Goal: Information Seeking & Learning: Find specific fact

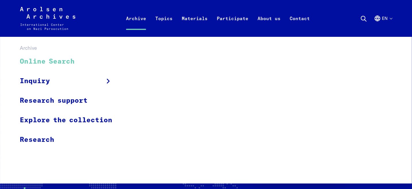
click at [52, 62] on link "Online Search" at bounding box center [70, 61] width 100 height 19
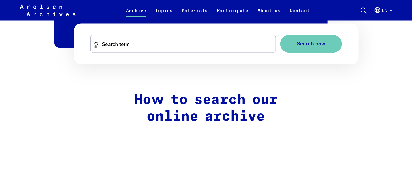
scroll to position [402, 0]
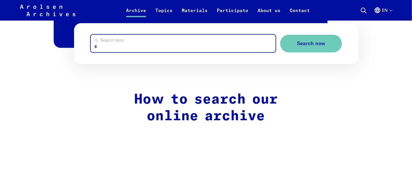
click at [149, 43] on input "Search term" at bounding box center [183, 44] width 185 height 18
type input "**********"
click at [281, 35] on button "Search now" at bounding box center [312, 44] width 62 height 18
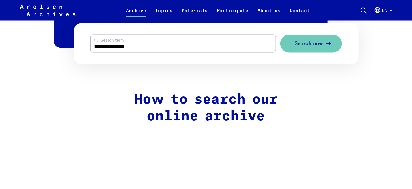
click at [309, 42] on span "Search now" at bounding box center [309, 44] width 28 height 6
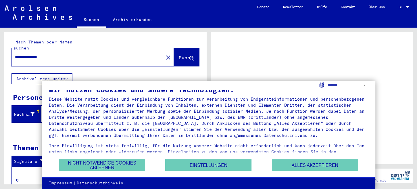
scroll to position [14, 0]
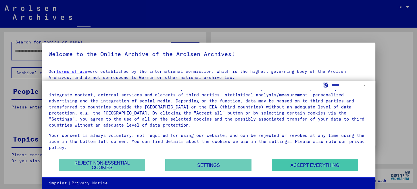
type input "**********"
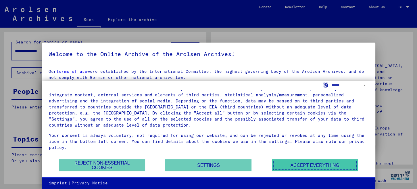
click at [293, 165] on font "Accept everything" at bounding box center [315, 165] width 49 height 5
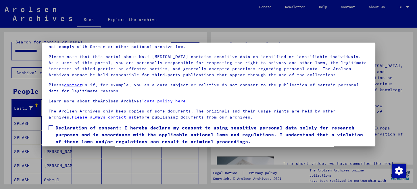
scroll to position [47, 0]
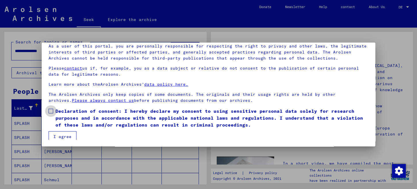
drag, startPoint x: 51, startPoint y: 110, endPoint x: 56, endPoint y: 119, distance: 10.7
click at [51, 110] on span at bounding box center [51, 111] width 5 height 5
click at [64, 134] on font "I agree" at bounding box center [62, 136] width 18 height 5
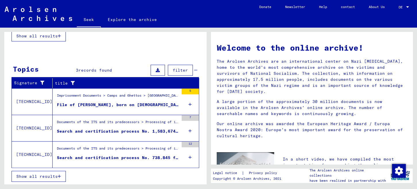
scroll to position [5, 0]
click at [138, 102] on font "File of [PERSON_NAME], born on [DEMOGRAPHIC_DATA]" at bounding box center [120, 104] width 127 height 5
click at [138, 102] on tbody "[TECHNICAL_ID] Imprisonment Documents > Camps and Ghettos > Mauthausen Concentr…" at bounding box center [105, 127] width 187 height 79
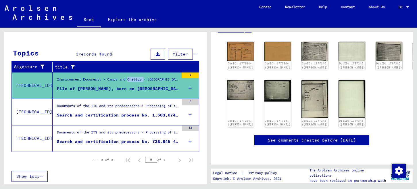
scroll to position [115, 0]
click at [237, 79] on img at bounding box center [240, 89] width 28 height 20
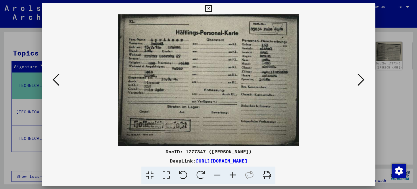
click at [233, 174] on icon at bounding box center [233, 175] width 16 height 18
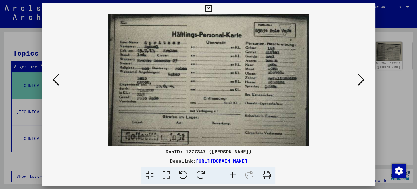
click at [232, 174] on icon at bounding box center [233, 175] width 16 height 18
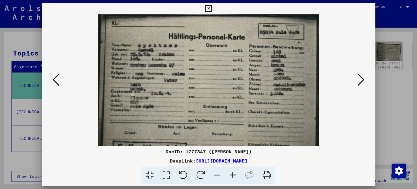
click at [232, 174] on icon at bounding box center [233, 175] width 16 height 18
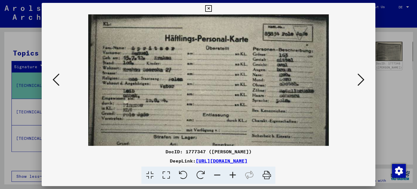
click at [232, 174] on icon at bounding box center [233, 175] width 16 height 18
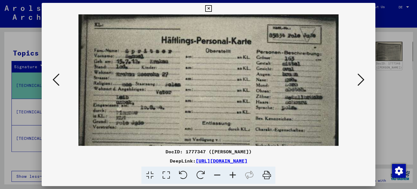
click at [361, 79] on icon at bounding box center [361, 80] width 7 height 14
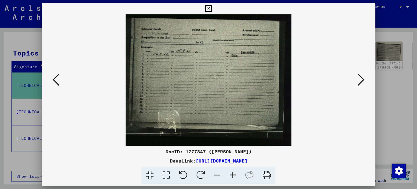
click at [361, 79] on icon at bounding box center [361, 80] width 7 height 14
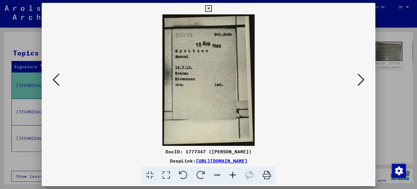
click at [361, 78] on icon at bounding box center [361, 80] width 7 height 14
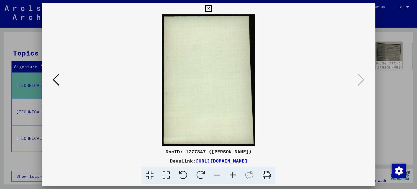
click at [209, 7] on icon at bounding box center [208, 8] width 7 height 7
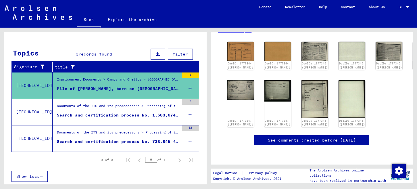
click at [130, 114] on font "Search and certification process No. 1,583,674 for [PERSON_NAME] born [DEMOGRAP…" at bounding box center [170, 114] width 227 height 5
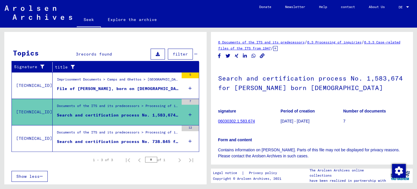
click at [248, 120] on font "06030302.1.583.674" at bounding box center [236, 121] width 37 height 5
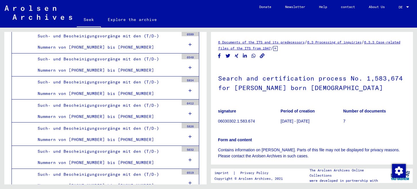
scroll to position [730, 0]
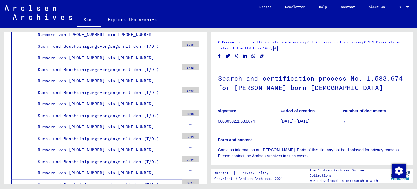
click at [201, 29] on div "Archive tree of the Arolsen Archives 0 - Globale Findmittel 1 - Inhaftierungsdo…" at bounding box center [104, 106] width 208 height 156
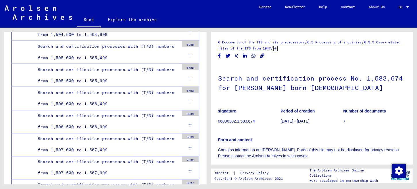
scroll to position [0, 0]
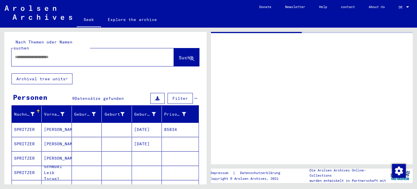
type input "*******"
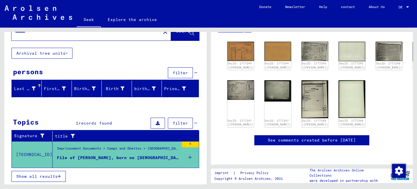
scroll to position [87, 0]
click at [231, 46] on img at bounding box center [240, 51] width 28 height 20
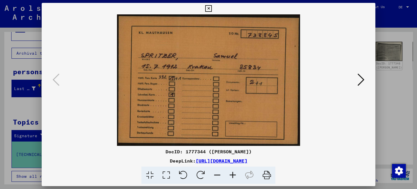
click at [360, 78] on icon at bounding box center [361, 80] width 7 height 14
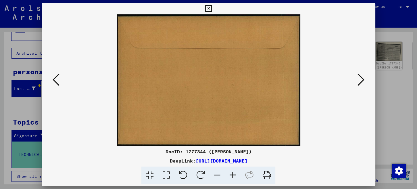
click at [362, 77] on icon at bounding box center [361, 80] width 7 height 14
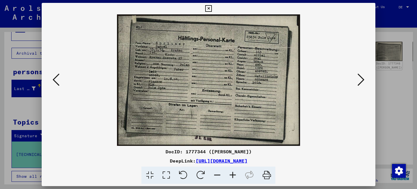
click at [360, 77] on icon at bounding box center [361, 80] width 7 height 14
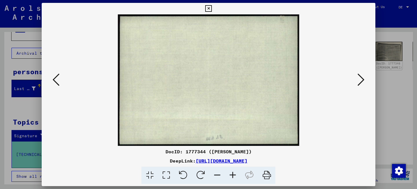
click at [358, 78] on icon at bounding box center [361, 80] width 7 height 14
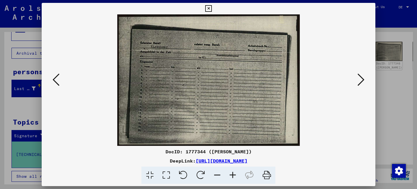
click at [358, 78] on icon at bounding box center [361, 80] width 7 height 14
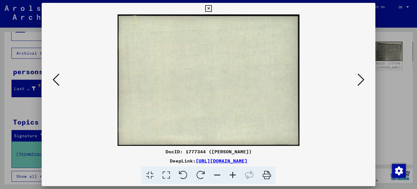
click at [358, 78] on icon at bounding box center [361, 80] width 7 height 14
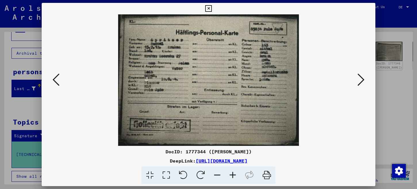
click at [358, 78] on icon at bounding box center [361, 80] width 7 height 14
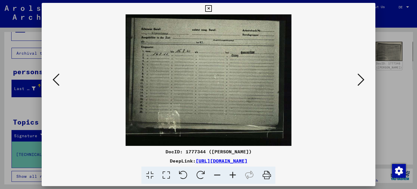
click at [54, 78] on icon at bounding box center [56, 80] width 7 height 14
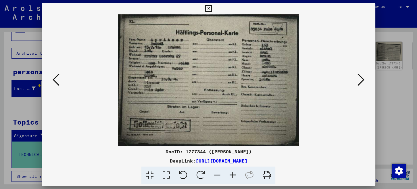
click at [361, 77] on icon at bounding box center [361, 80] width 7 height 14
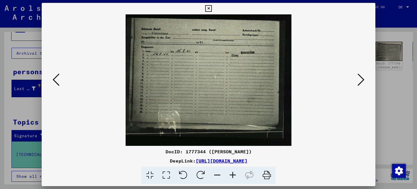
click at [361, 77] on icon at bounding box center [361, 80] width 7 height 14
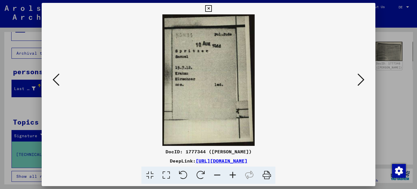
click at [361, 77] on icon at bounding box center [361, 80] width 7 height 14
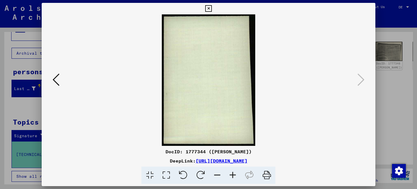
click at [208, 5] on icon at bounding box center [208, 8] width 7 height 7
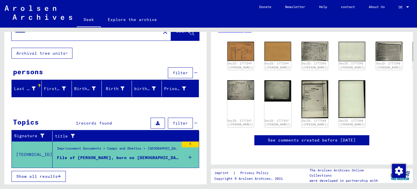
click at [130, 155] on font "File of [PERSON_NAME], born on [DEMOGRAPHIC_DATA]" at bounding box center [120, 157] width 127 height 5
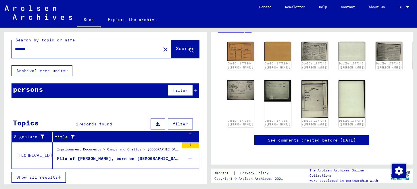
scroll to position [3, 0]
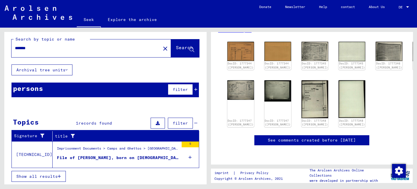
click at [79, 155] on font "File of [PERSON_NAME], born on [DEMOGRAPHIC_DATA]" at bounding box center [120, 157] width 127 height 5
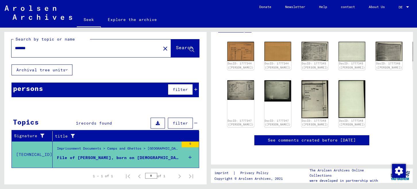
click at [80, 145] on div "Imprisonment Documents > Camps and Ghettos > [GEOGRAPHIC_DATA] Concentration Ca…" at bounding box center [116, 154] width 126 height 26
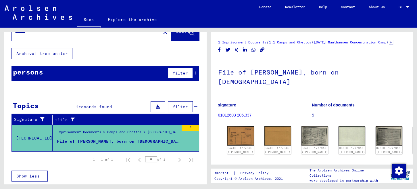
scroll to position [0, 0]
click at [236, 129] on img at bounding box center [240, 136] width 28 height 20
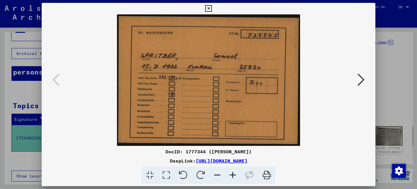
click at [107, 68] on img at bounding box center [208, 79] width 295 height 131
click at [360, 75] on icon at bounding box center [361, 80] width 7 height 14
